Goal: Information Seeking & Learning: Learn about a topic

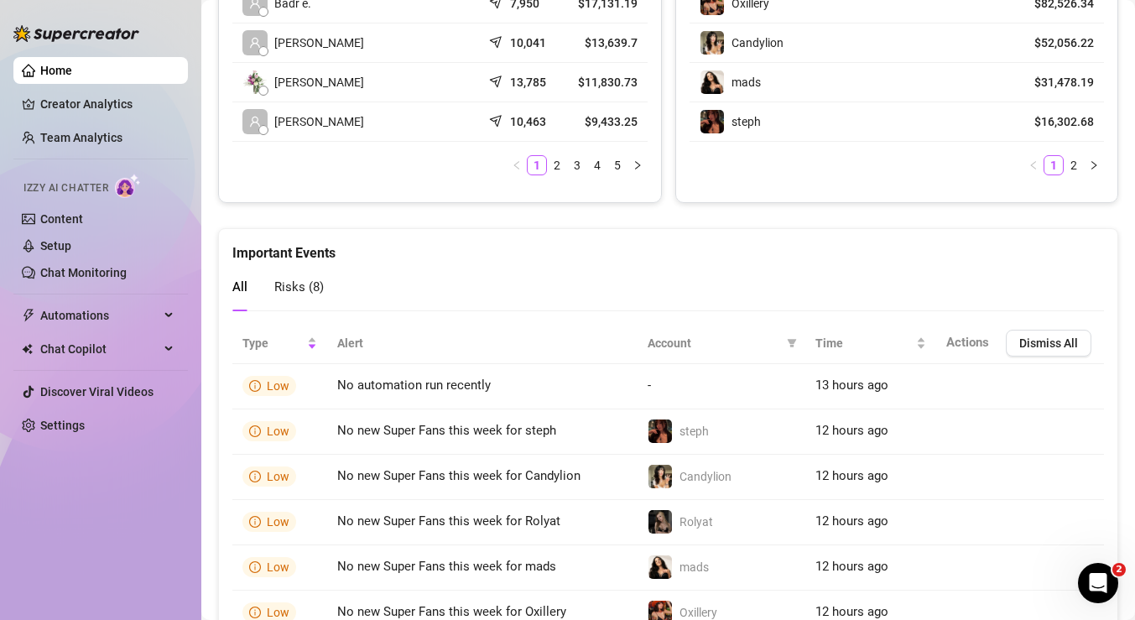
scroll to position [948, 0]
click at [1022, 339] on span "Dismiss All" at bounding box center [1048, 341] width 59 height 13
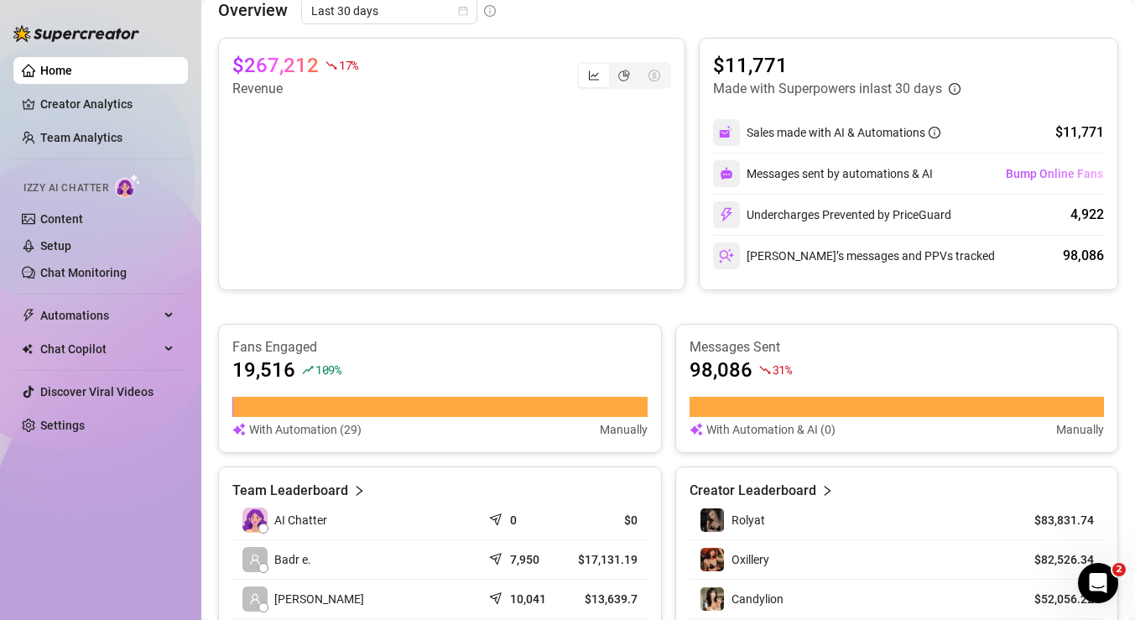
scroll to position [0, 0]
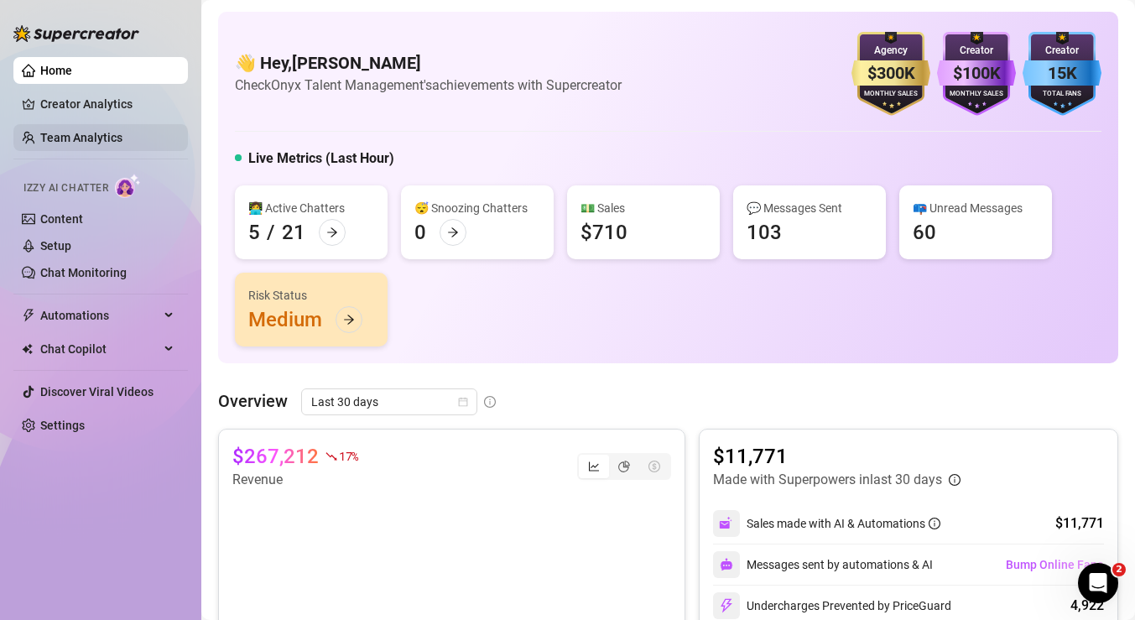
click at [75, 138] on link "Team Analytics" at bounding box center [81, 137] width 82 height 13
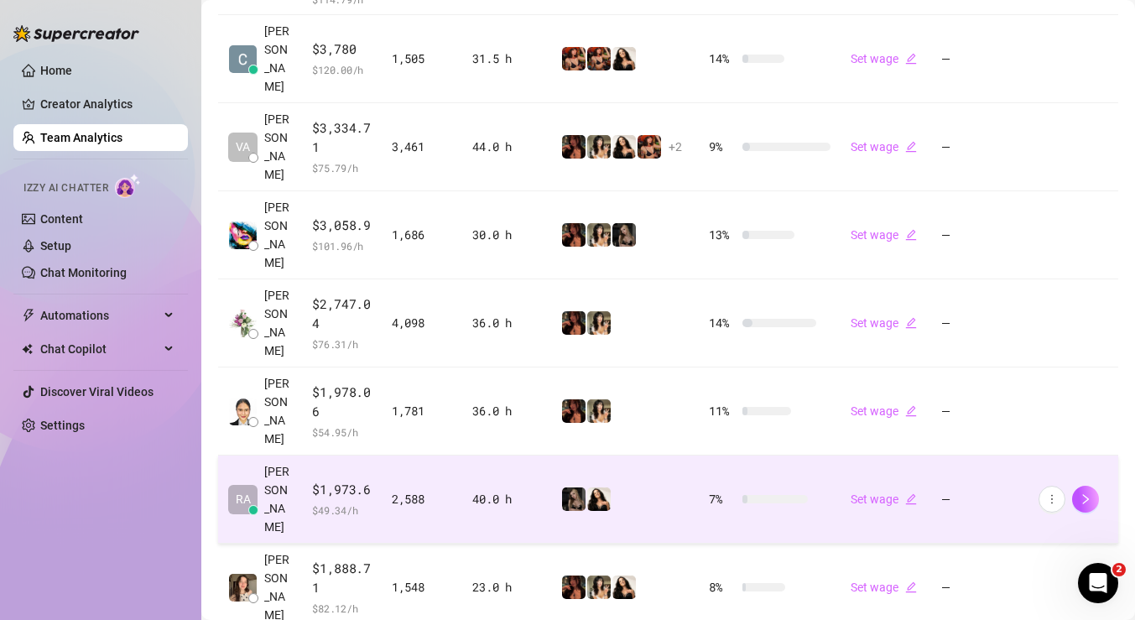
scroll to position [683, 0]
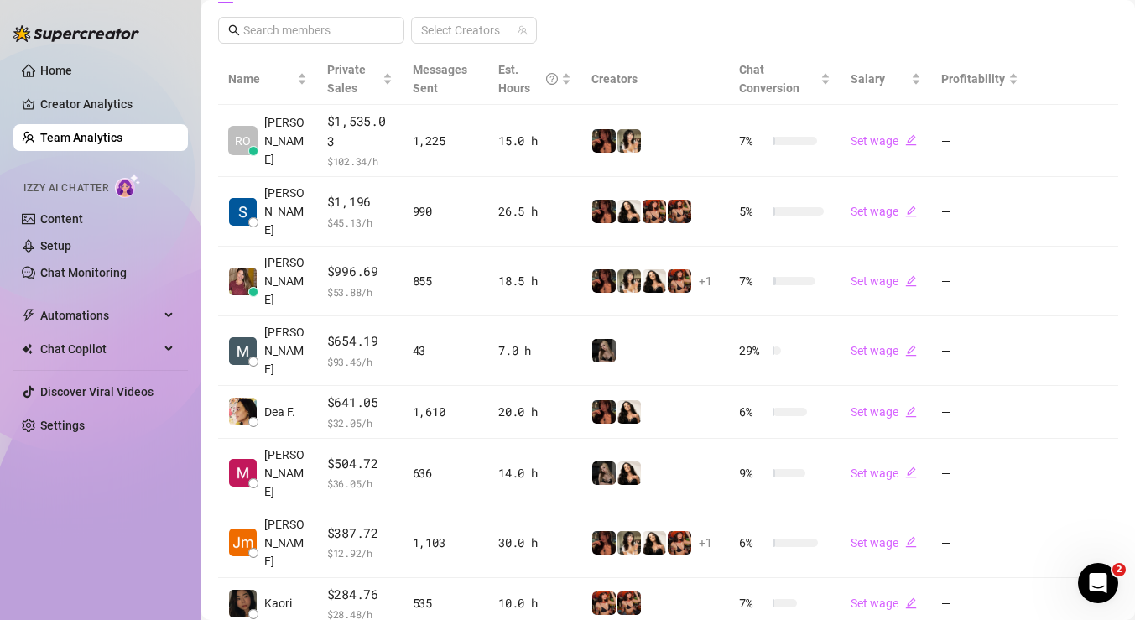
scroll to position [340, 0]
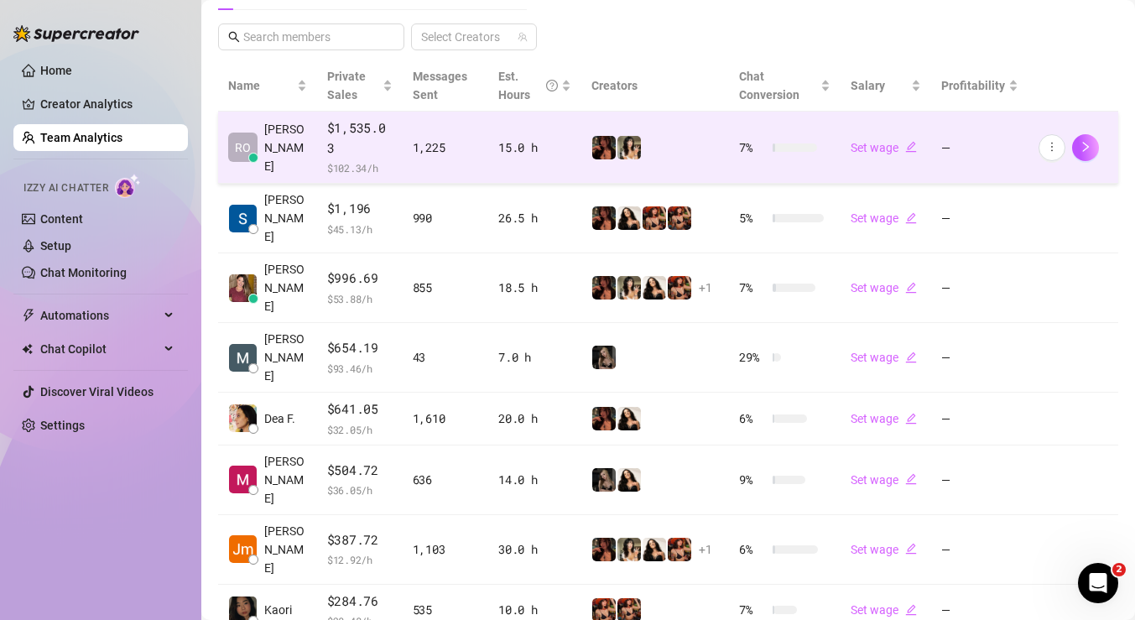
click at [406, 174] on td "1,225" at bounding box center [446, 148] width 86 height 72
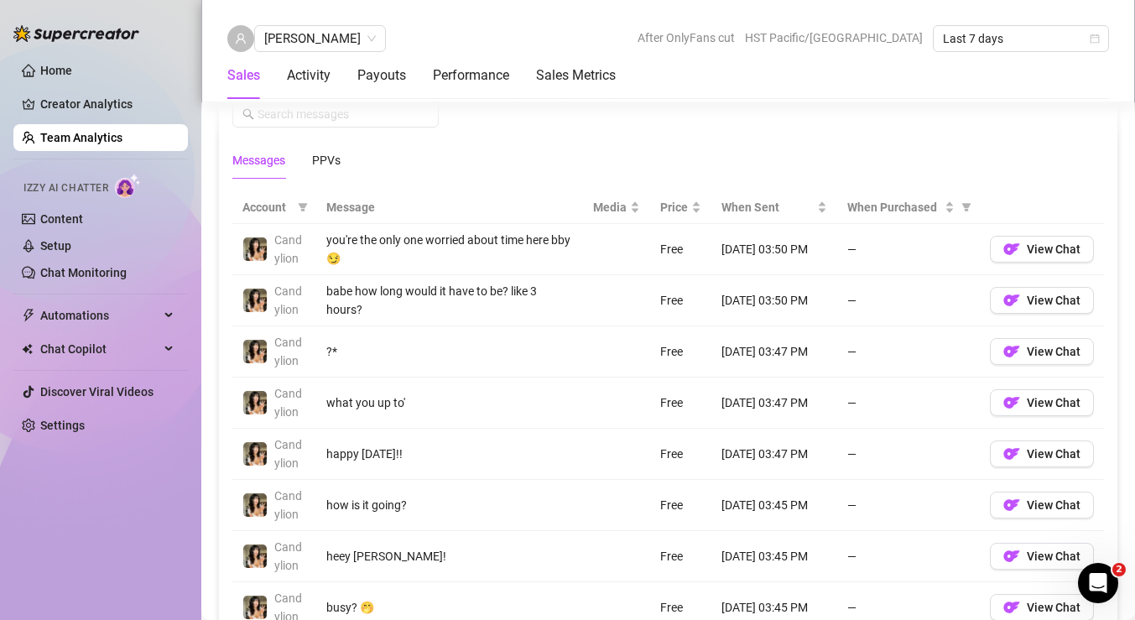
scroll to position [1150, 0]
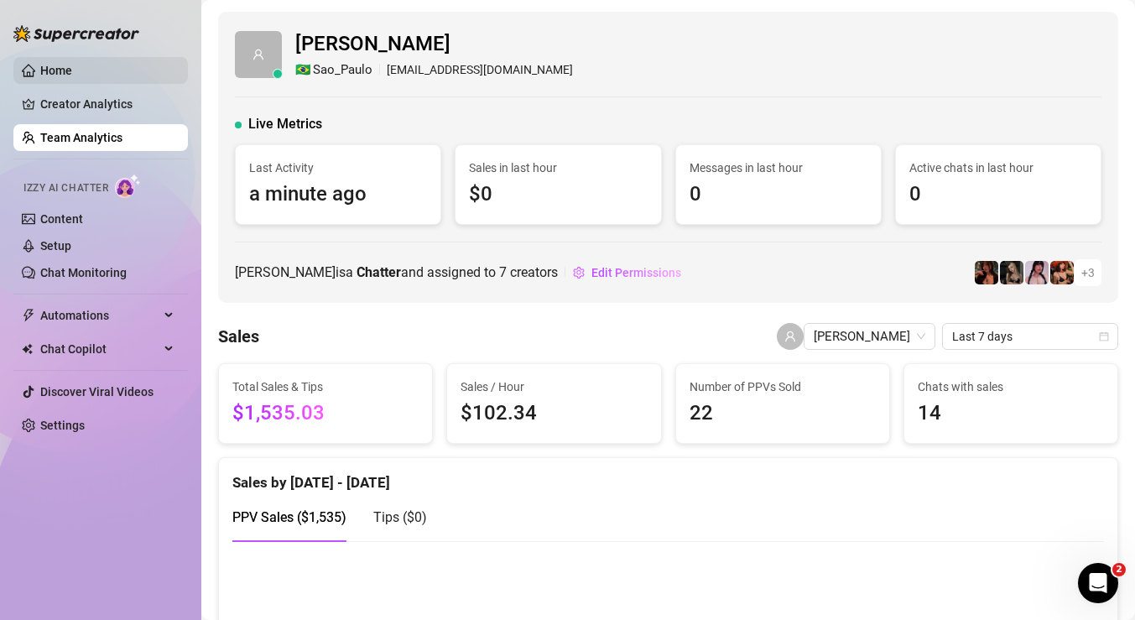
click at [40, 70] on link "Home" at bounding box center [56, 70] width 32 height 13
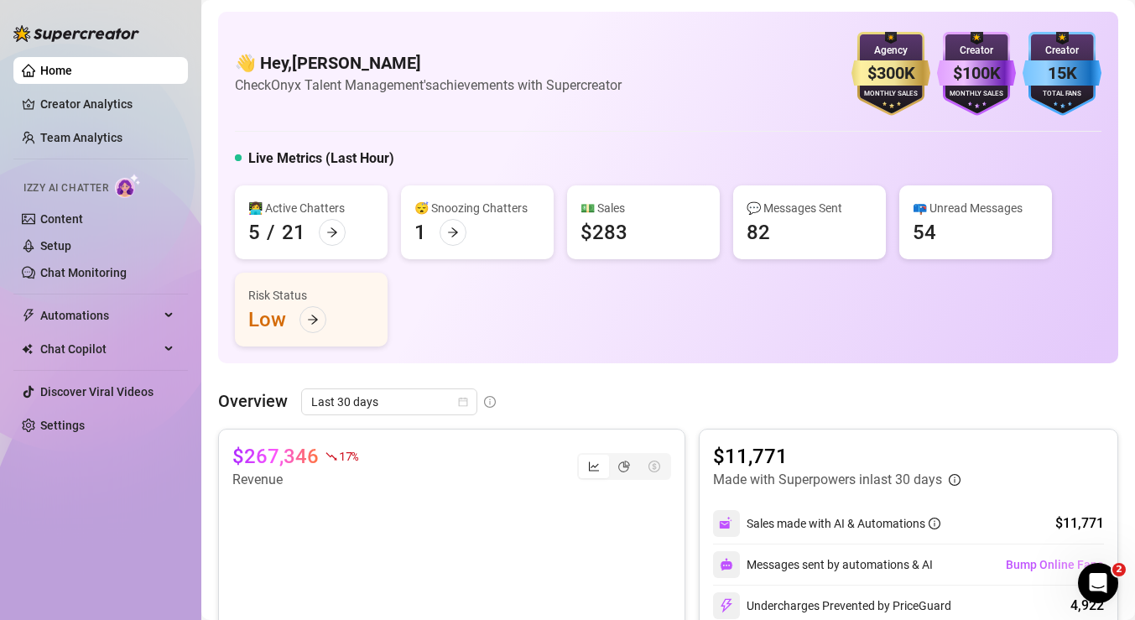
click at [674, 413] on div "Overview Last 30 days" at bounding box center [668, 401] width 900 height 27
